Goal: Check status: Check status

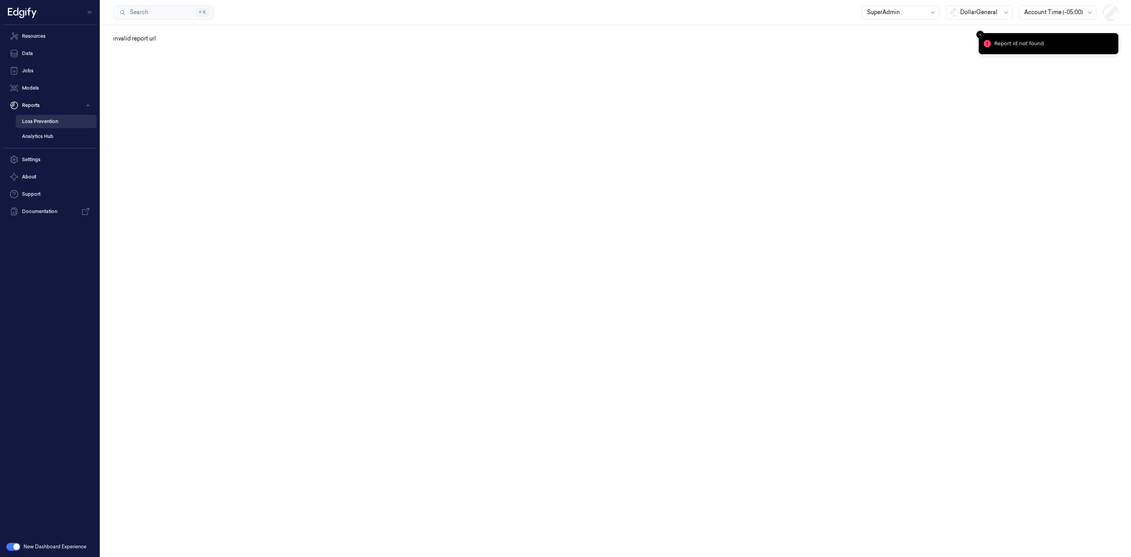
click at [64, 119] on link "Loss Prevention" at bounding box center [56, 121] width 81 height 13
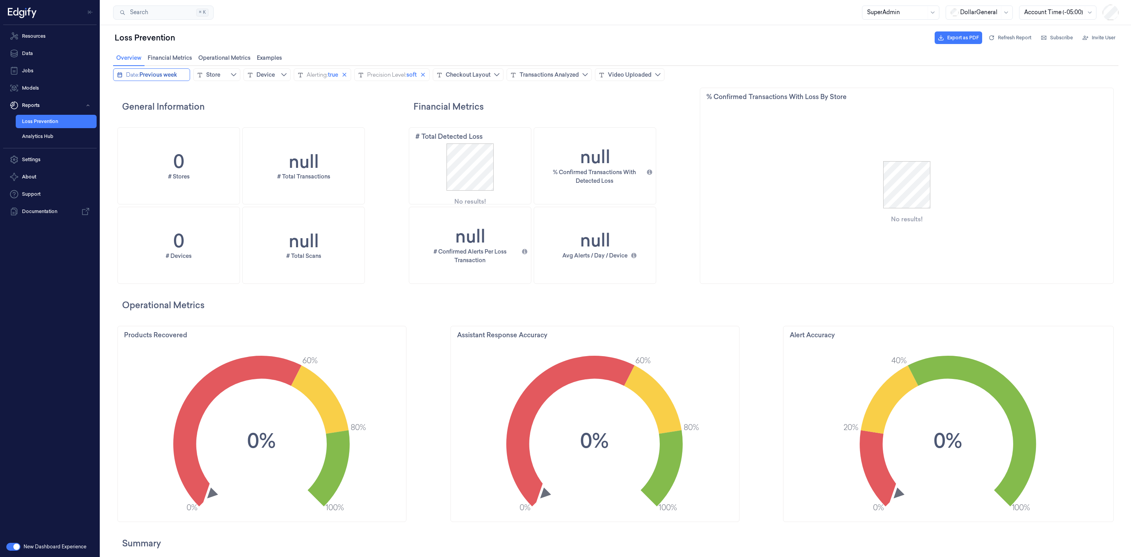
click at [116, 71] on button "Date: Previous week" at bounding box center [151, 74] width 77 height 13
click at [120, 90] on icon "chevronleft icon" at bounding box center [120, 91] width 6 height 6
click at [133, 229] on span "Fixed date range…" at bounding box center [146, 233] width 47 height 15
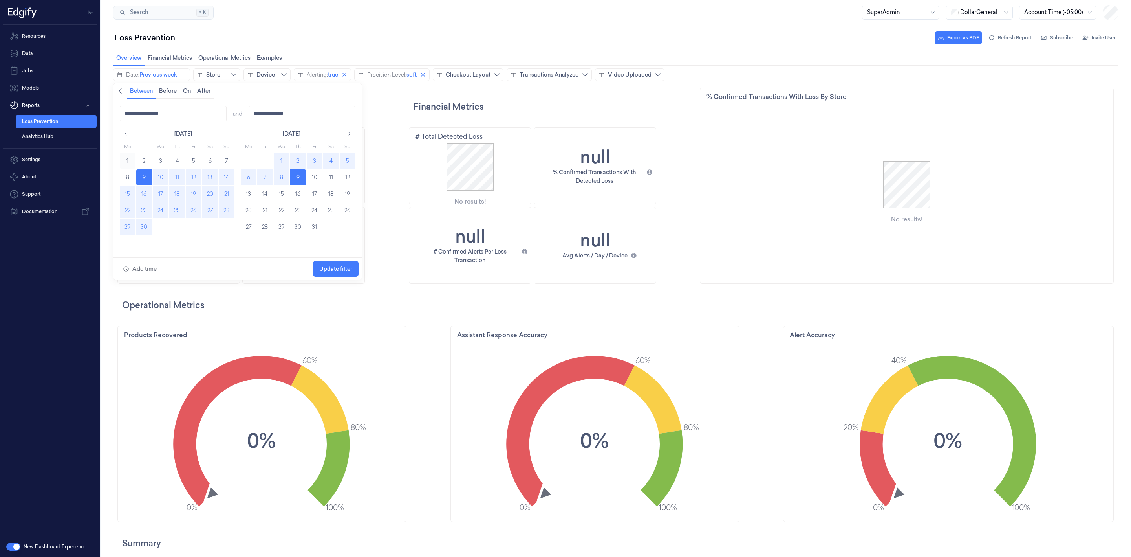
click at [124, 159] on button "1" at bounding box center [128, 161] width 16 height 16
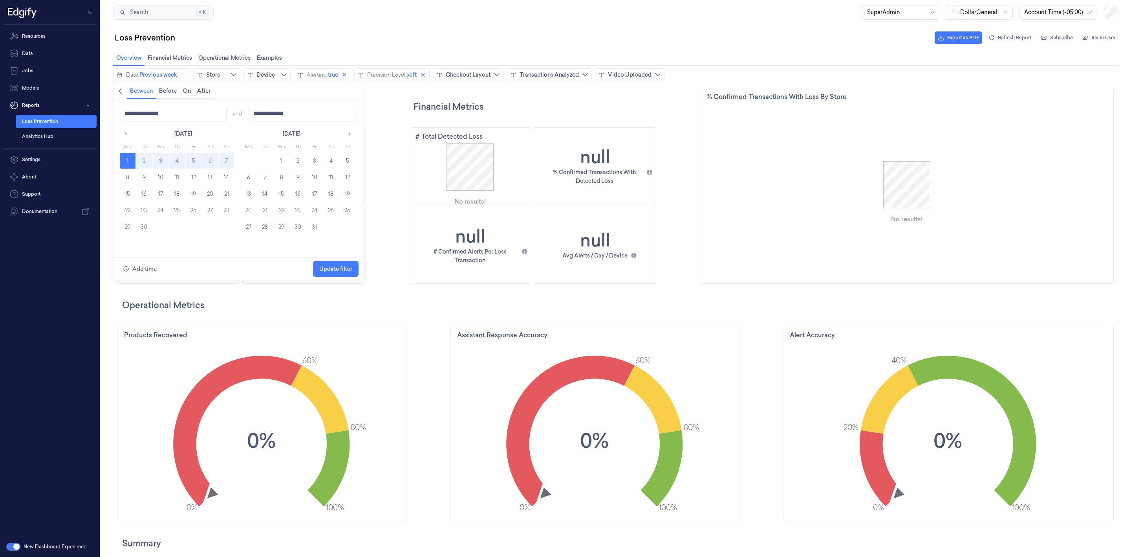
click at [226, 159] on button "7" at bounding box center [227, 161] width 16 height 16
type input "**********"
click at [348, 273] on span "Update filter" at bounding box center [335, 268] width 33 height 15
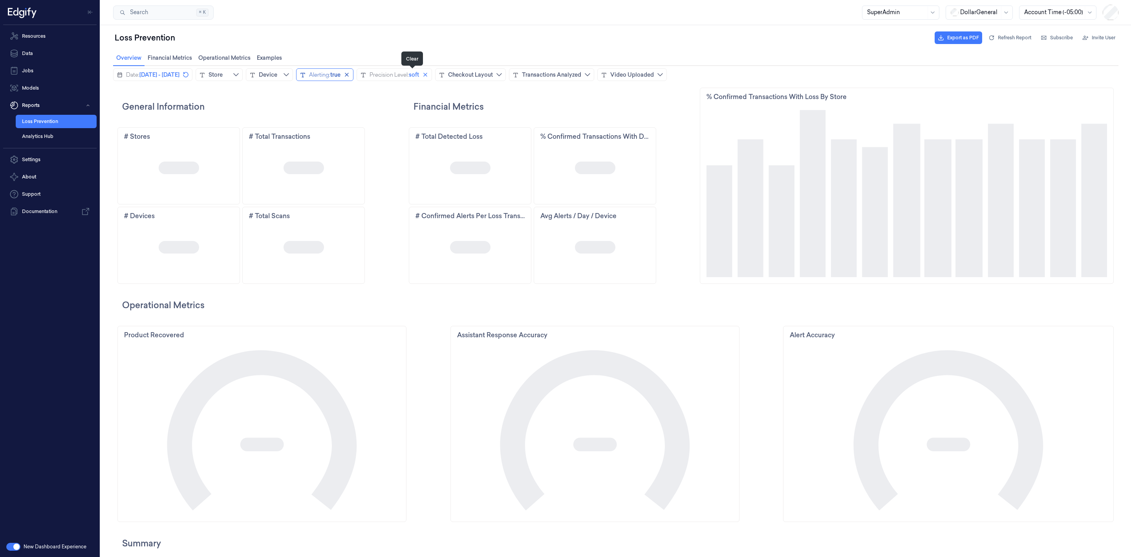
click at [350, 76] on icon "close icon" at bounding box center [347, 74] width 6 height 6
click at [417, 74] on icon "close icon" at bounding box center [415, 75] width 4 height 4
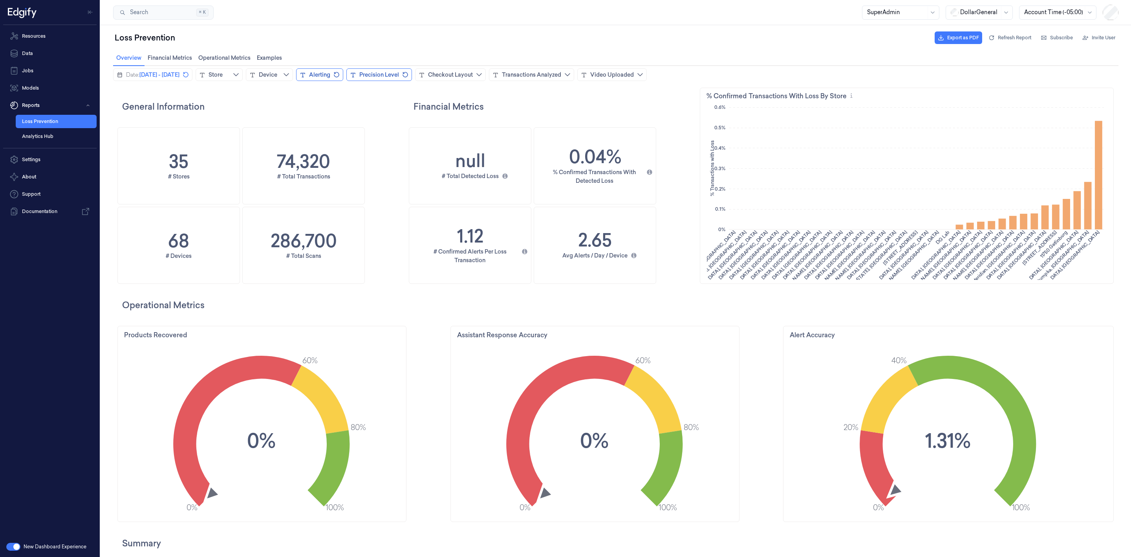
scroll to position [317, 38]
click at [473, 74] on div "Checkout Layout" at bounding box center [450, 75] width 45 height 8
click at [581, 175] on span "Add filter" at bounding box center [582, 176] width 25 height 15
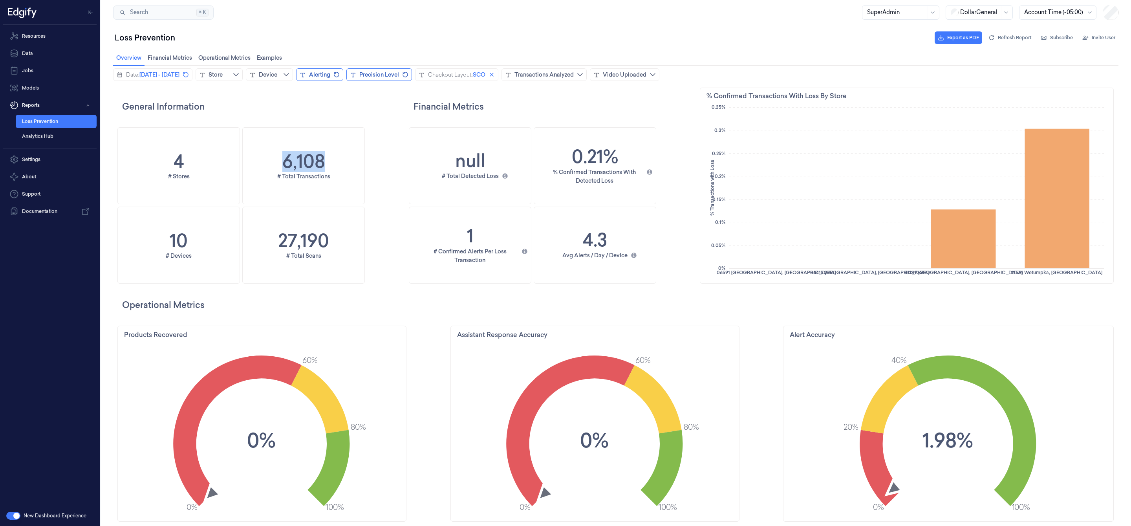
drag, startPoint x: 269, startPoint y: 145, endPoint x: 330, endPoint y: 160, distance: 62.7
click at [330, 160] on div "6,108 # Total Transactions" at bounding box center [304, 166] width 122 height 76
click at [180, 74] on span "[DATE] - [DATE]" at bounding box center [159, 75] width 40 height 8
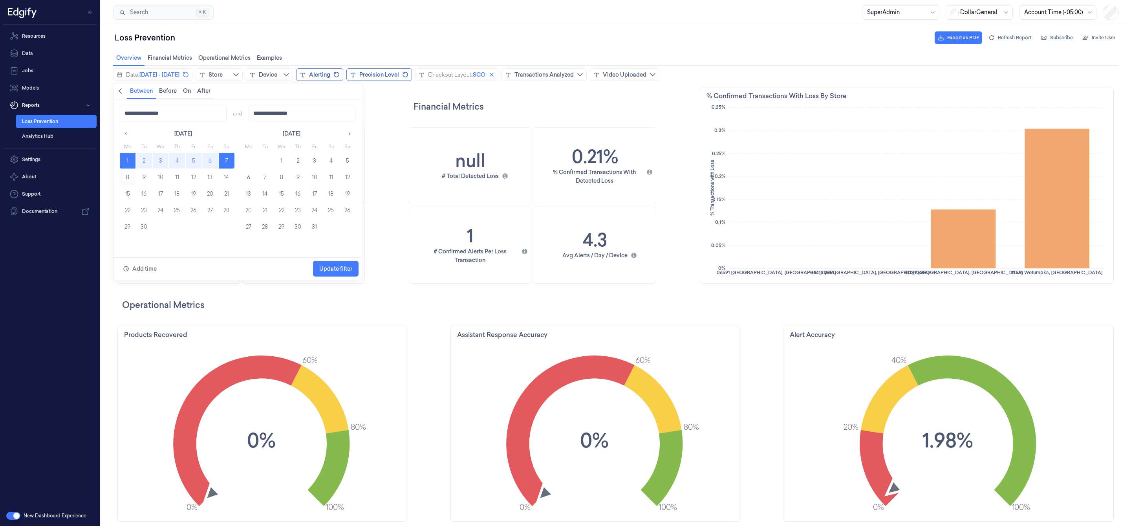
click at [125, 174] on button "8" at bounding box center [128, 177] width 16 height 16
click at [227, 174] on button "14" at bounding box center [227, 177] width 16 height 16
type input "**********"
click at [339, 274] on span "Update filter" at bounding box center [335, 268] width 33 height 15
